Goal: Complete application form

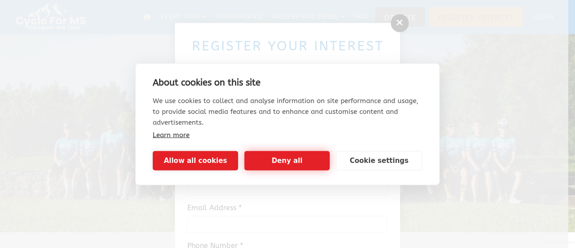
click at [304, 159] on button "Deny all" at bounding box center [286, 160] width 85 height 19
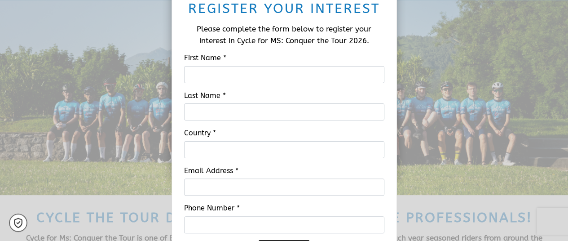
scroll to position [36, 0]
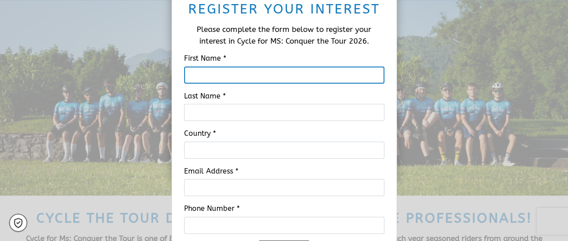
click at [326, 75] on input "First Name *" at bounding box center [284, 75] width 200 height 17
type input "[PERSON_NAME]"
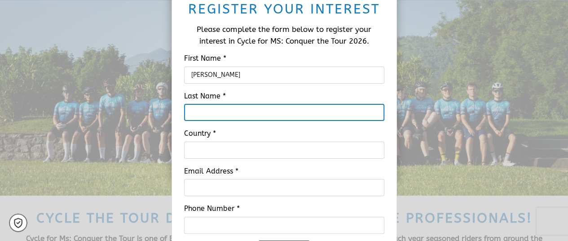
type input "Giezendanner"
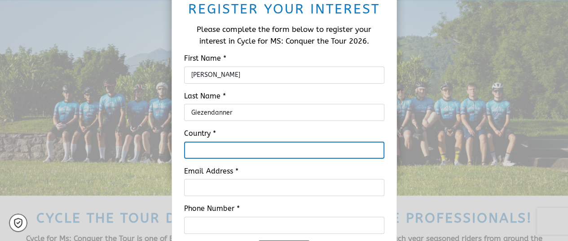
type input "[GEOGRAPHIC_DATA]"
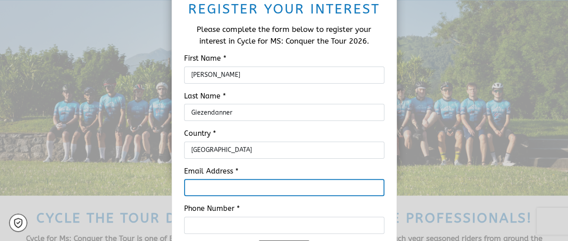
type input "[PERSON_NAME][EMAIL_ADDRESS][DOMAIN_NAME]"
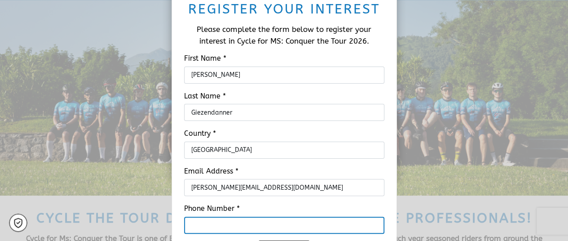
type input "0798313833"
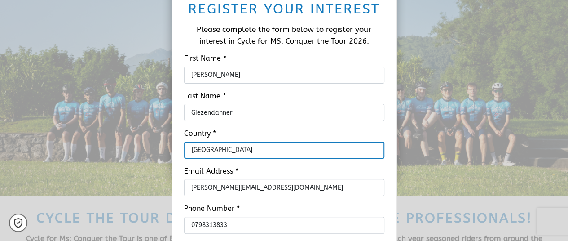
click at [253, 147] on input "[GEOGRAPHIC_DATA]" at bounding box center [284, 150] width 200 height 17
type input "S"
type input "[GEOGRAPHIC_DATA]"
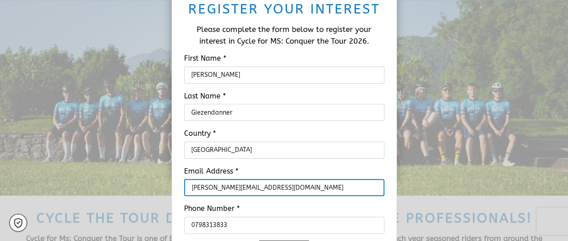
click at [338, 189] on input "[PERSON_NAME][EMAIL_ADDRESS][DOMAIN_NAME]" at bounding box center [284, 187] width 200 height 17
type input "[EMAIL_ADDRESS][DOMAIN_NAME]"
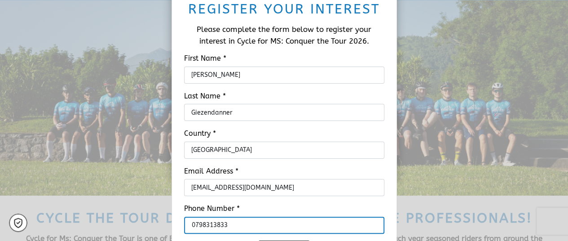
click at [285, 224] on input "0798313833" at bounding box center [284, 225] width 200 height 17
type input "0"
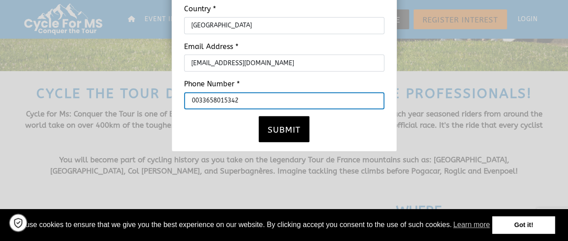
scroll to position [162, 0]
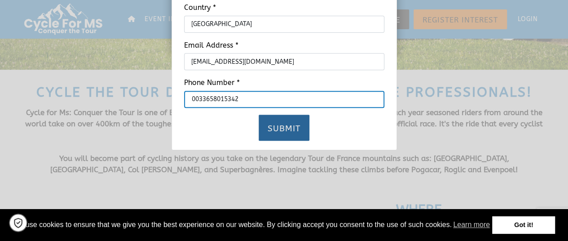
type input "0033658015342"
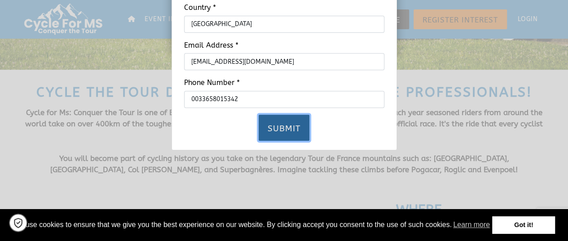
click at [280, 125] on button "Submit" at bounding box center [284, 128] width 51 height 26
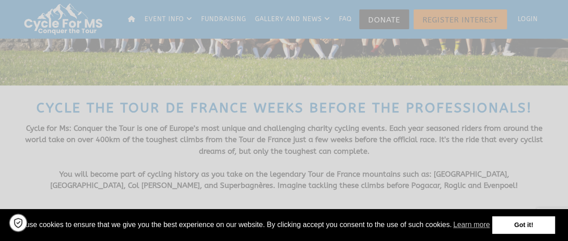
scroll to position [134, 0]
